Goal: Navigation & Orientation: Find specific page/section

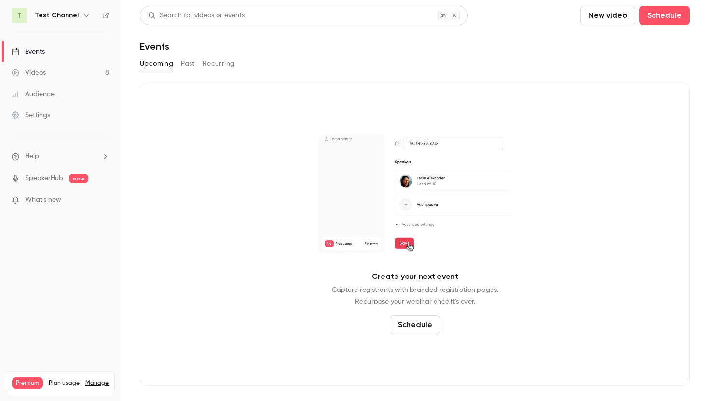
click at [31, 47] on div "Events" at bounding box center [28, 52] width 33 height 10
click at [191, 66] on button "Past" at bounding box center [188, 63] width 14 height 15
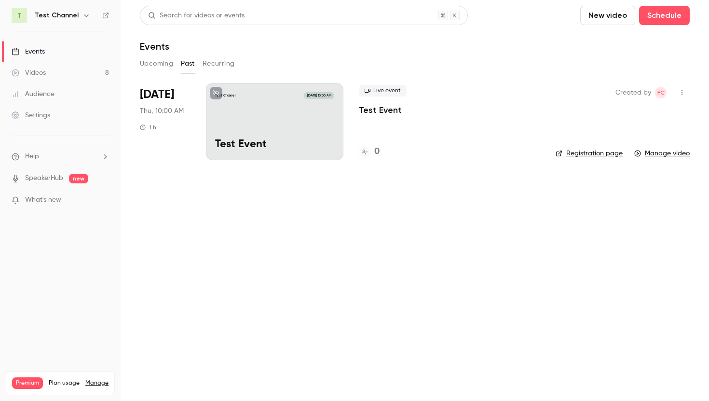
click at [162, 63] on button "Upcoming" at bounding box center [156, 63] width 33 height 15
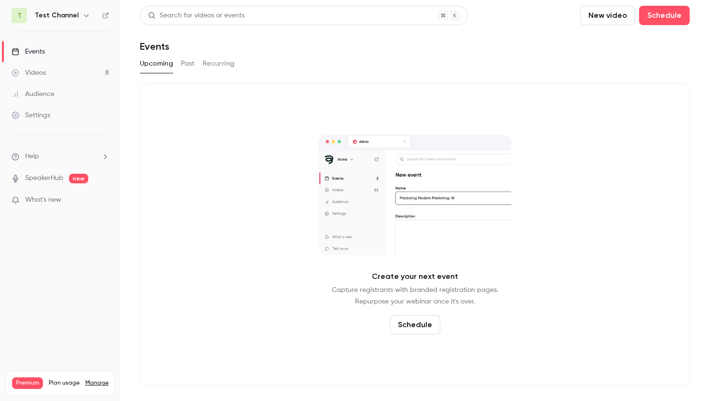
click at [51, 53] on link "Events" at bounding box center [60, 51] width 121 height 21
click at [61, 18] on h6 "Test Channel" at bounding box center [57, 16] width 44 height 10
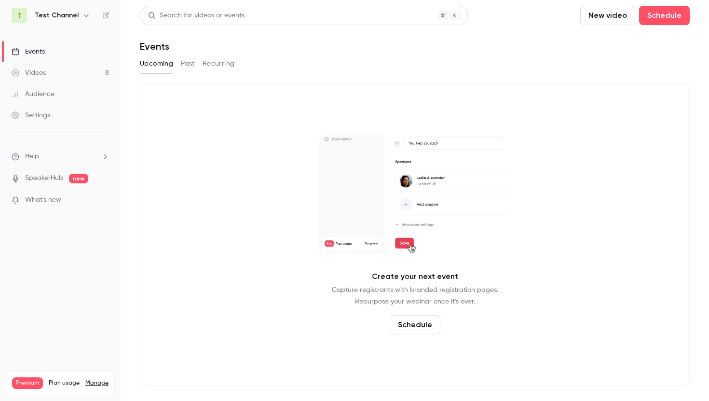
click at [83, 15] on icon "button" at bounding box center [86, 16] width 8 height 8
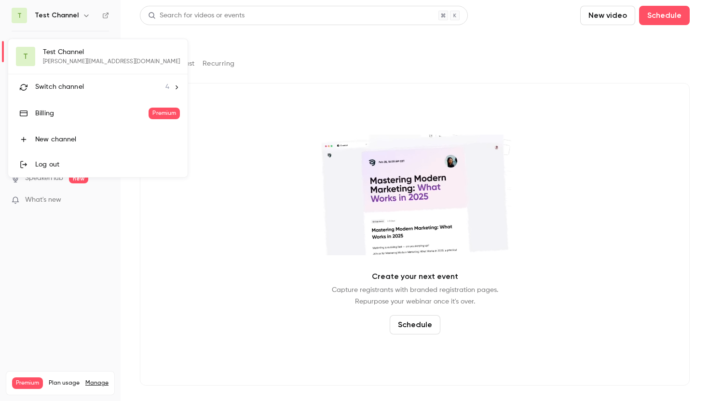
click at [76, 82] on span "Switch channel" at bounding box center [59, 87] width 49 height 10
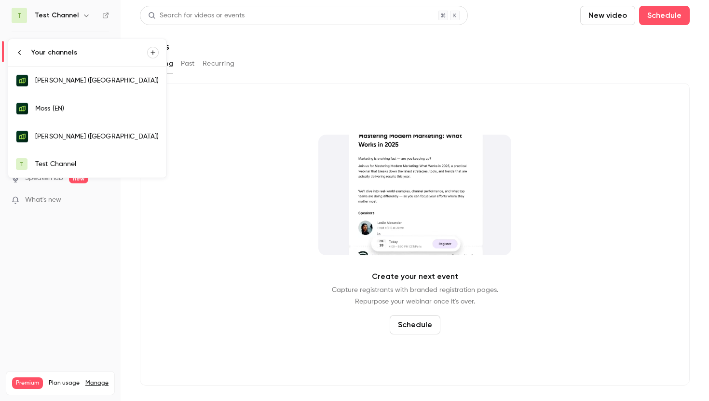
click at [78, 105] on div "Moss (EN)" at bounding box center [96, 109] width 123 height 10
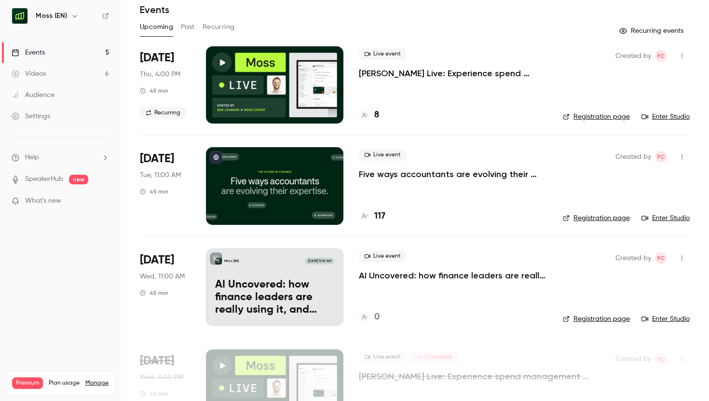
scroll to position [36, 0]
